Goal: Check status: Check status

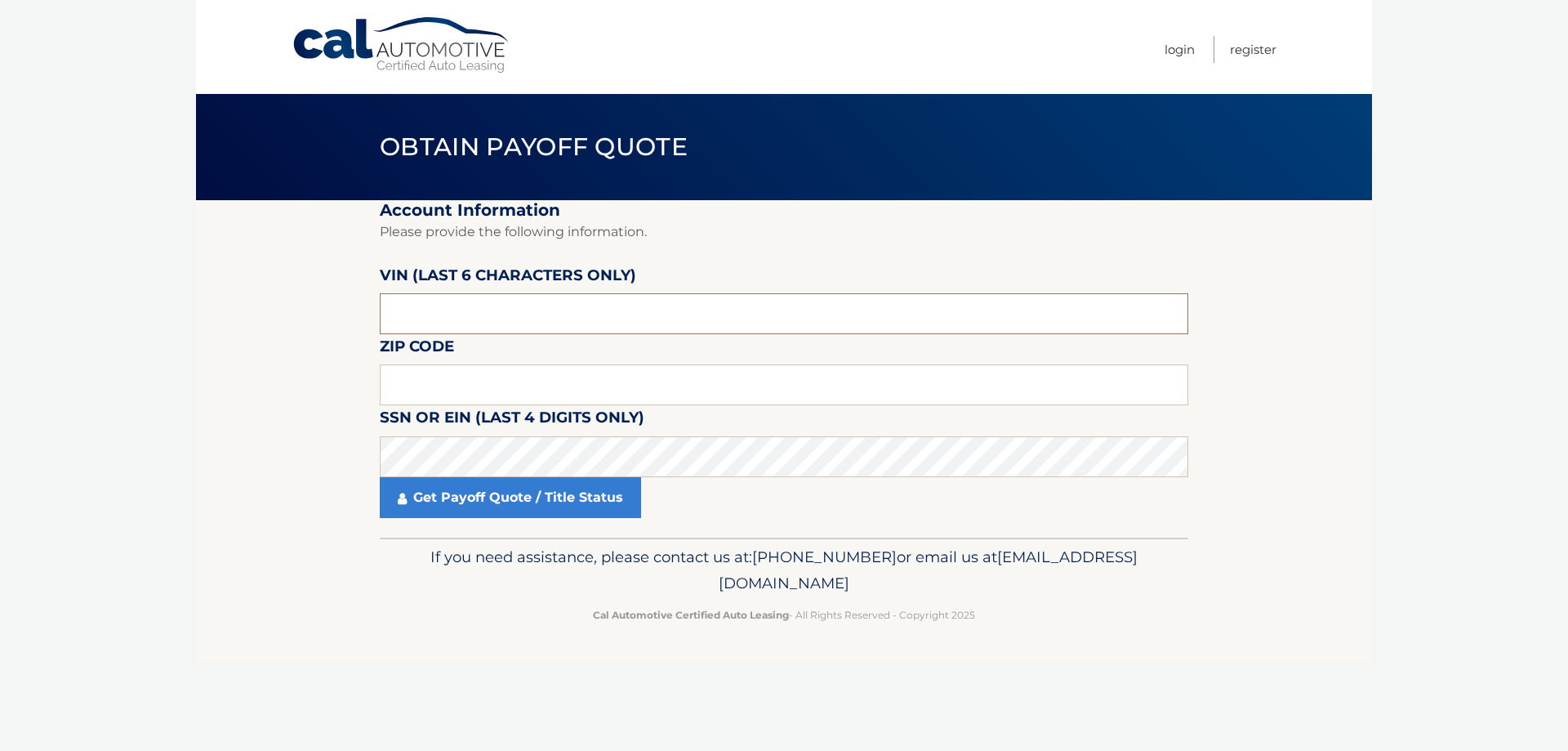
click at [483, 319] on input "text" at bounding box center [784, 313] width 809 height 41
type input "619125"
click at [503, 381] on input "text" at bounding box center [784, 385] width 809 height 41
type input "10465"
click at [482, 483] on link "Get Payoff Quote / Title Status" at bounding box center [510, 498] width 261 height 41
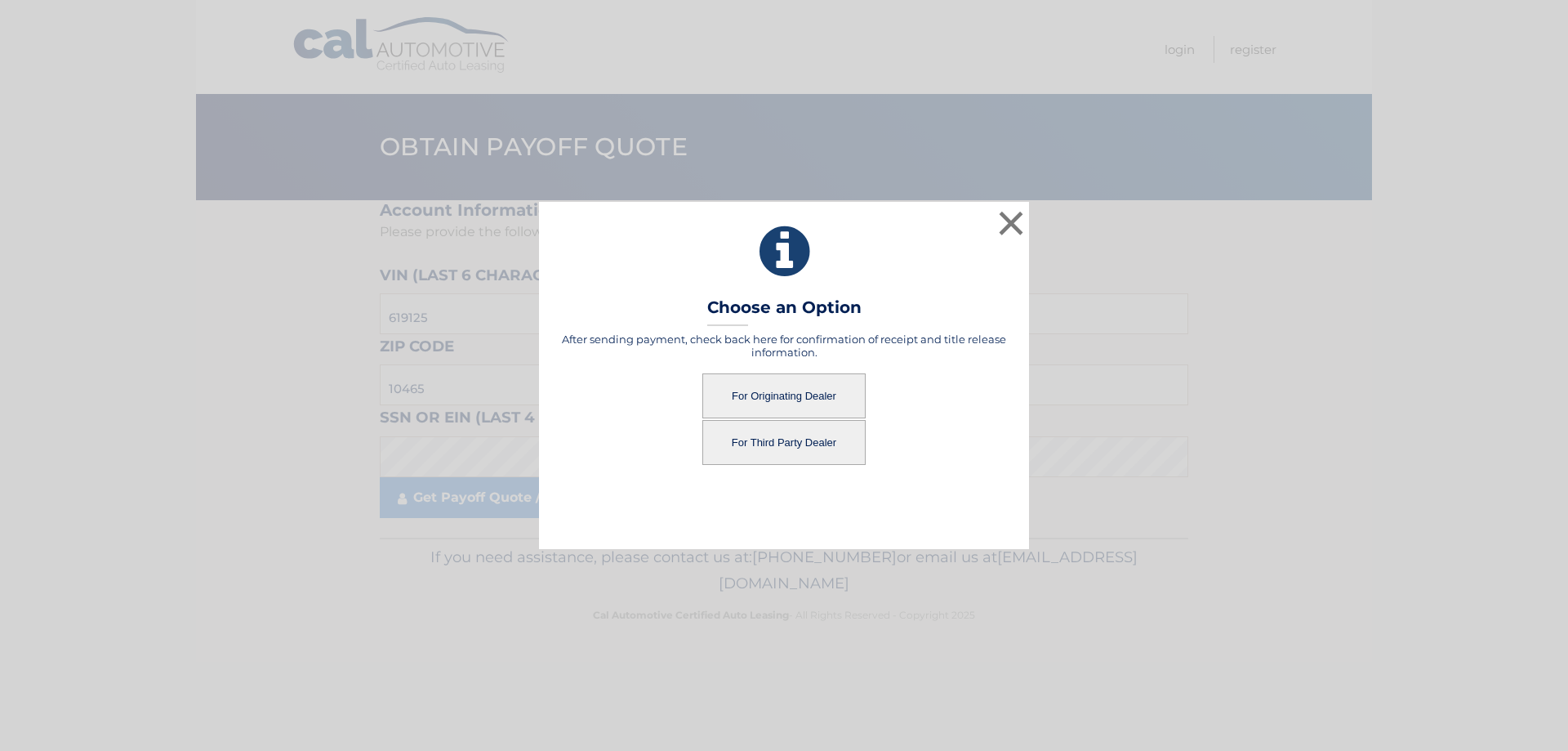
click at [798, 397] on button "For Originating Dealer" at bounding box center [784, 396] width 163 height 45
click at [788, 391] on button "For Originating Dealer" at bounding box center [784, 396] width 163 height 45
